Goal: Information Seeking & Learning: Learn about a topic

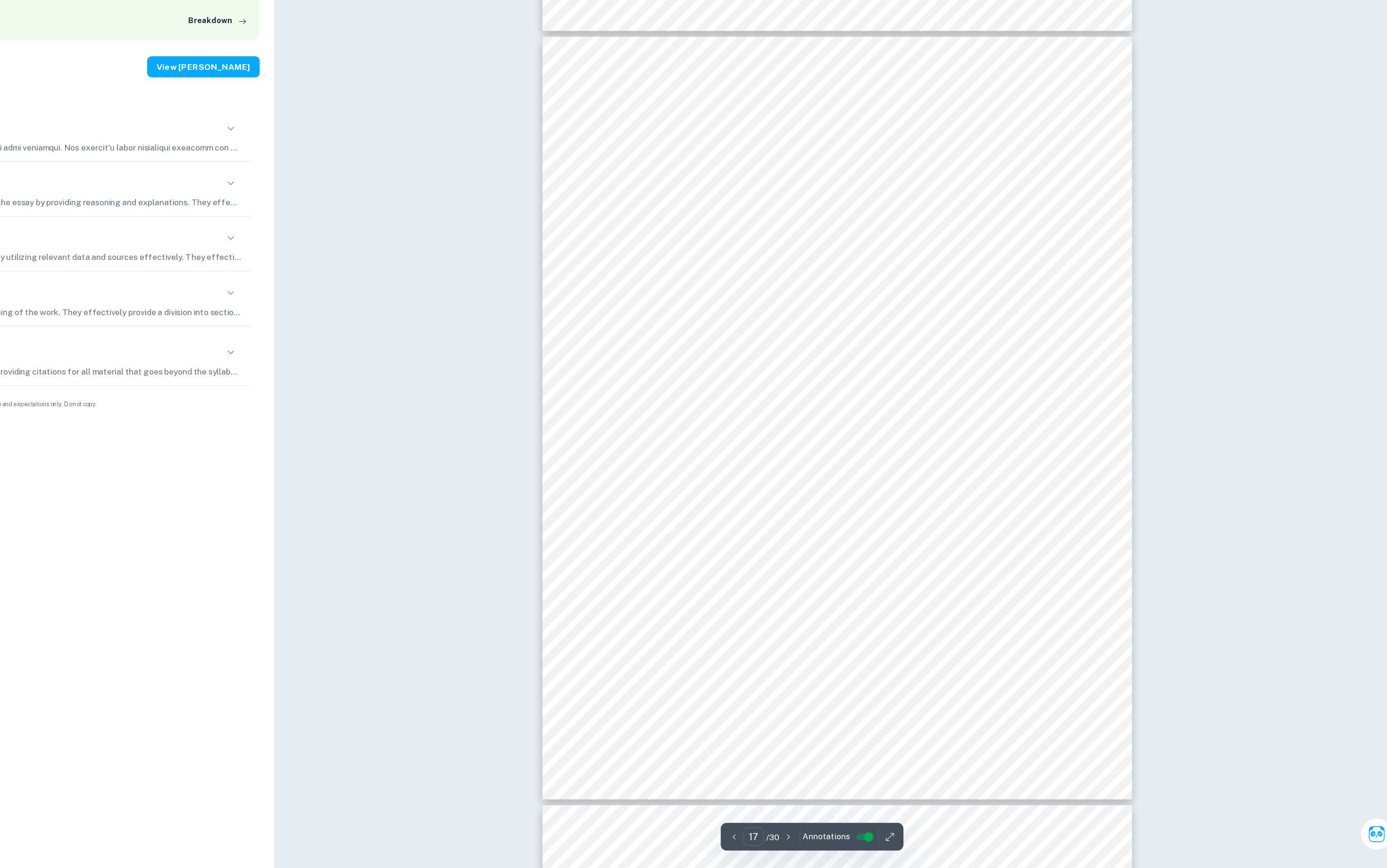
scroll to position [9773, 0]
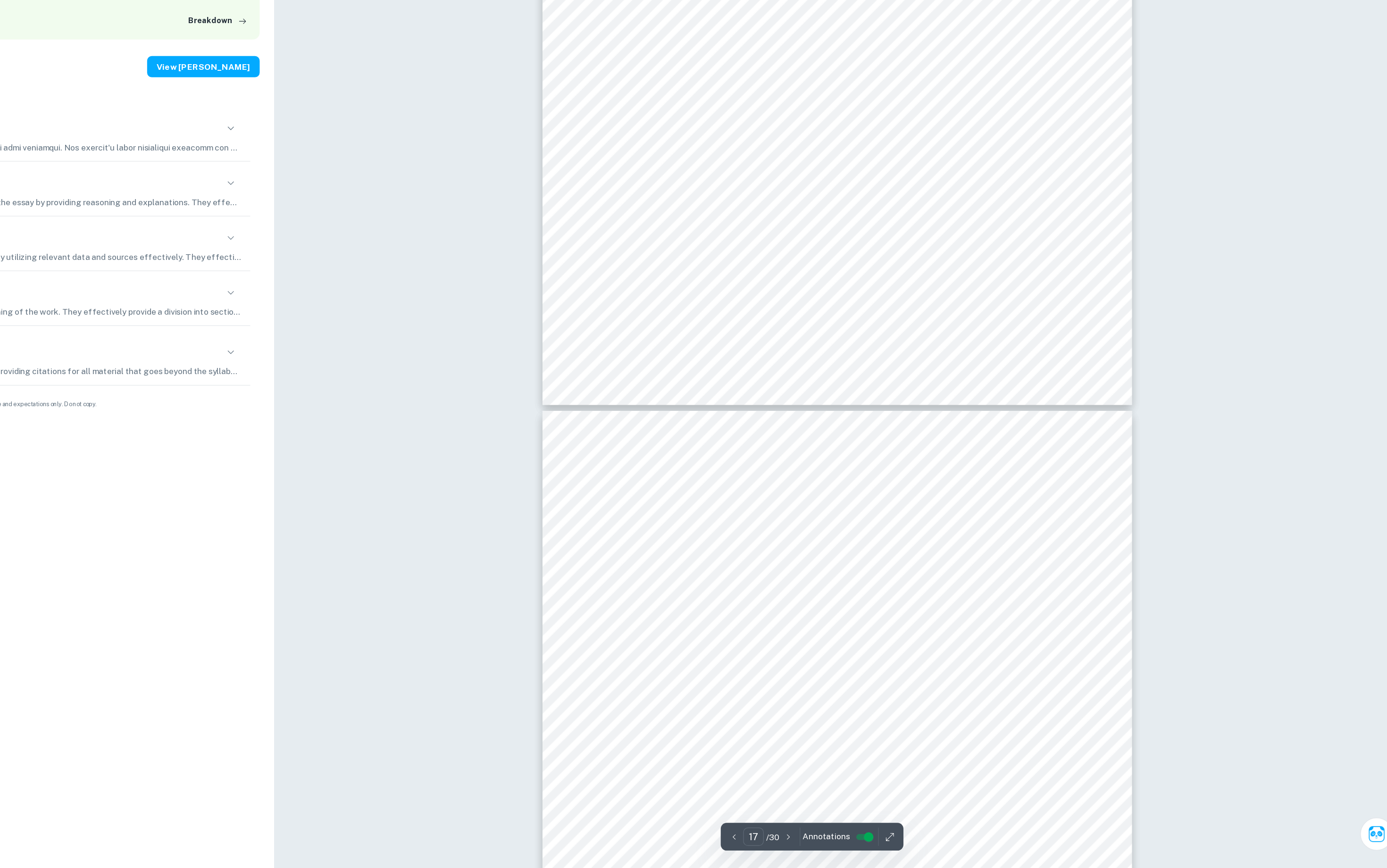
type input "18"
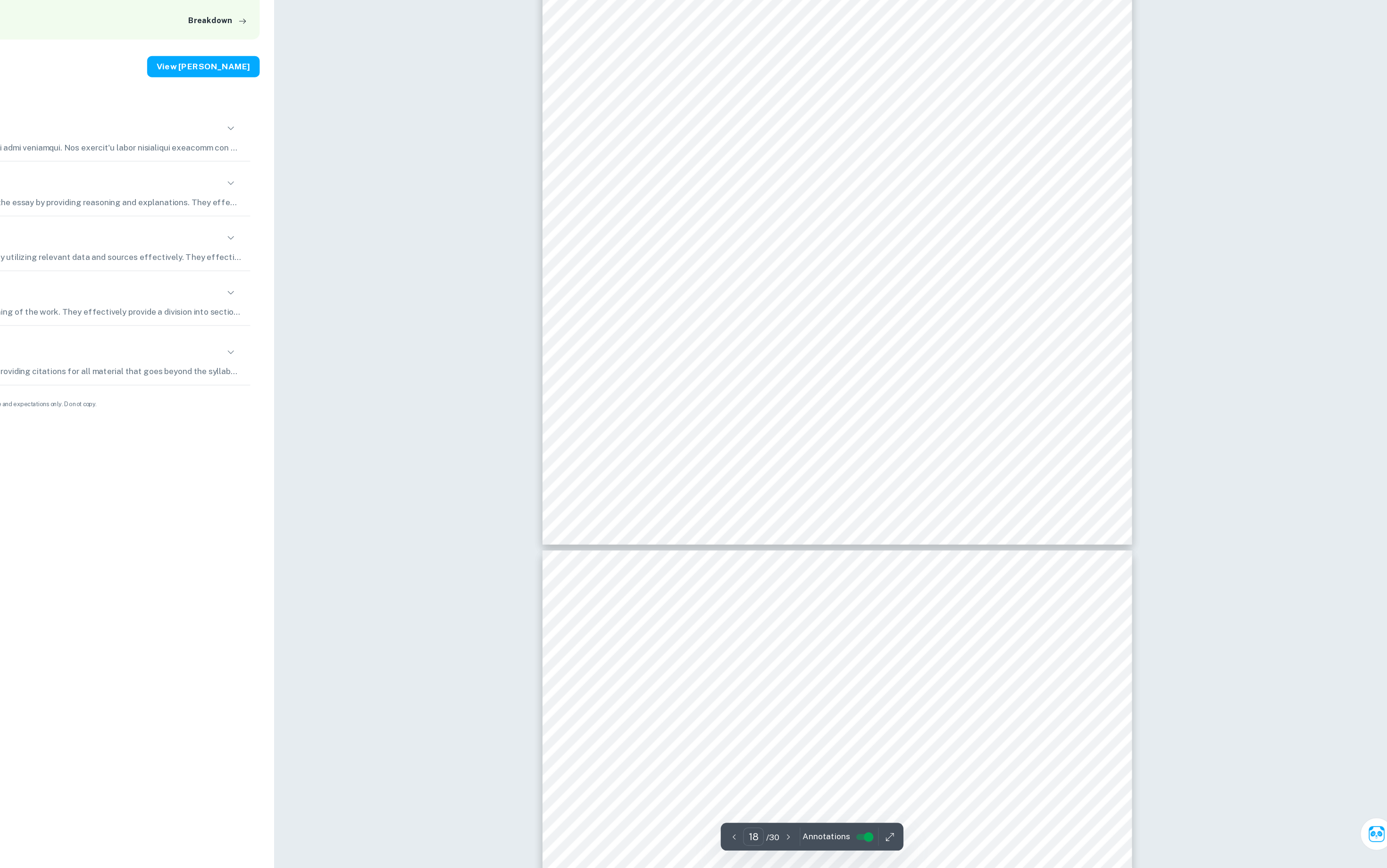
scroll to position [10579, 0]
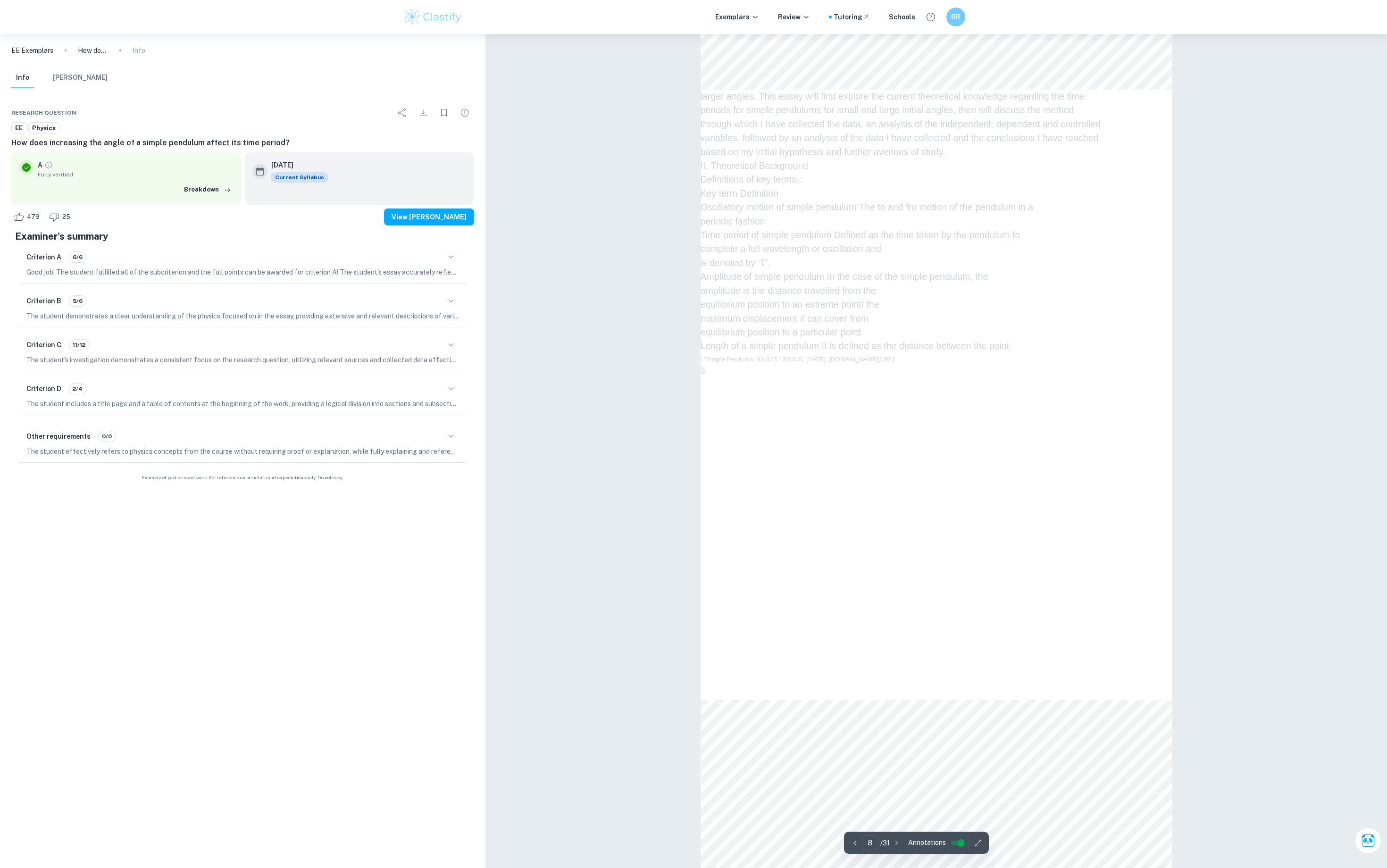
scroll to position [4315, 0]
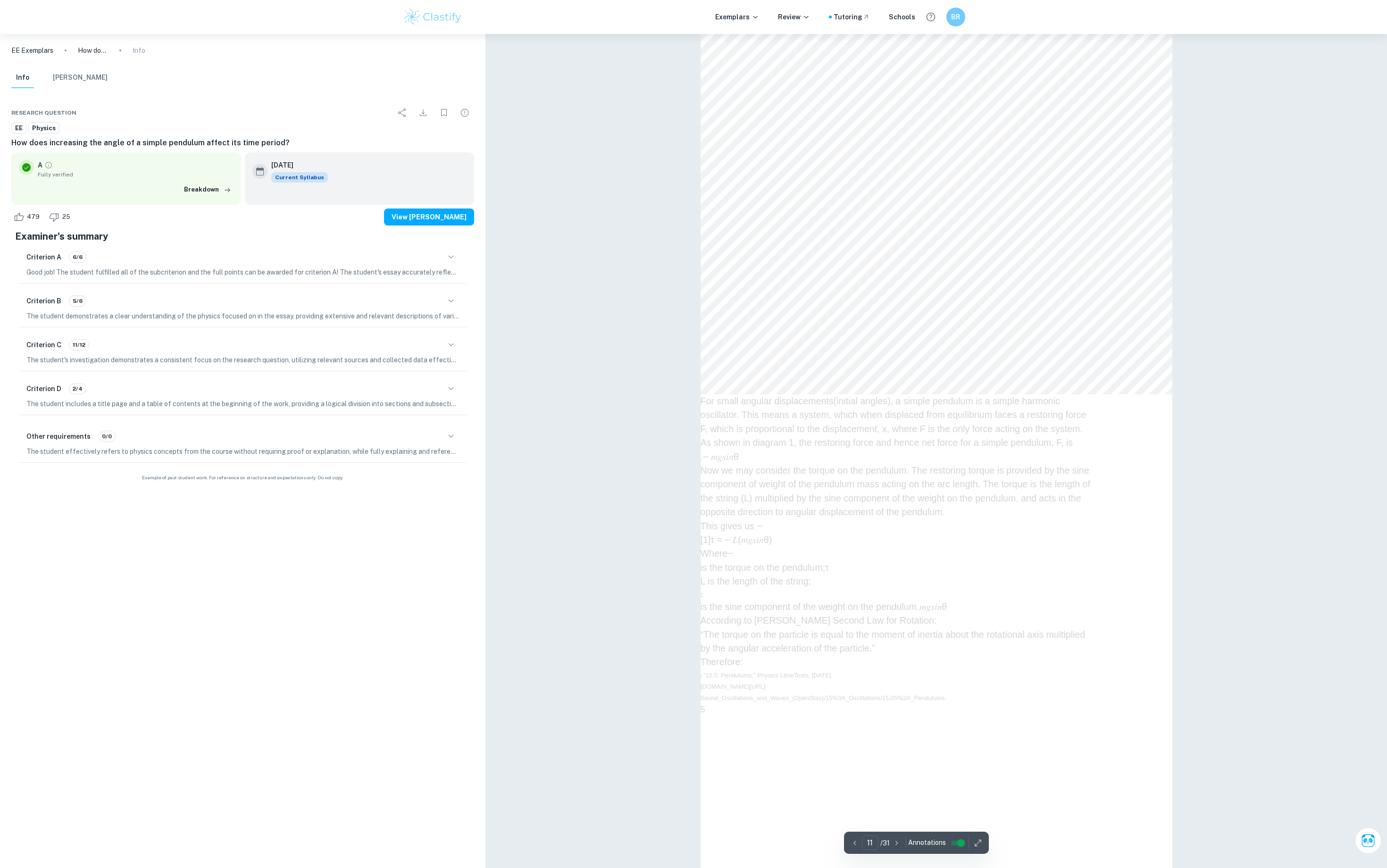
type input "12"
